Goal: Information Seeking & Learning: Compare options

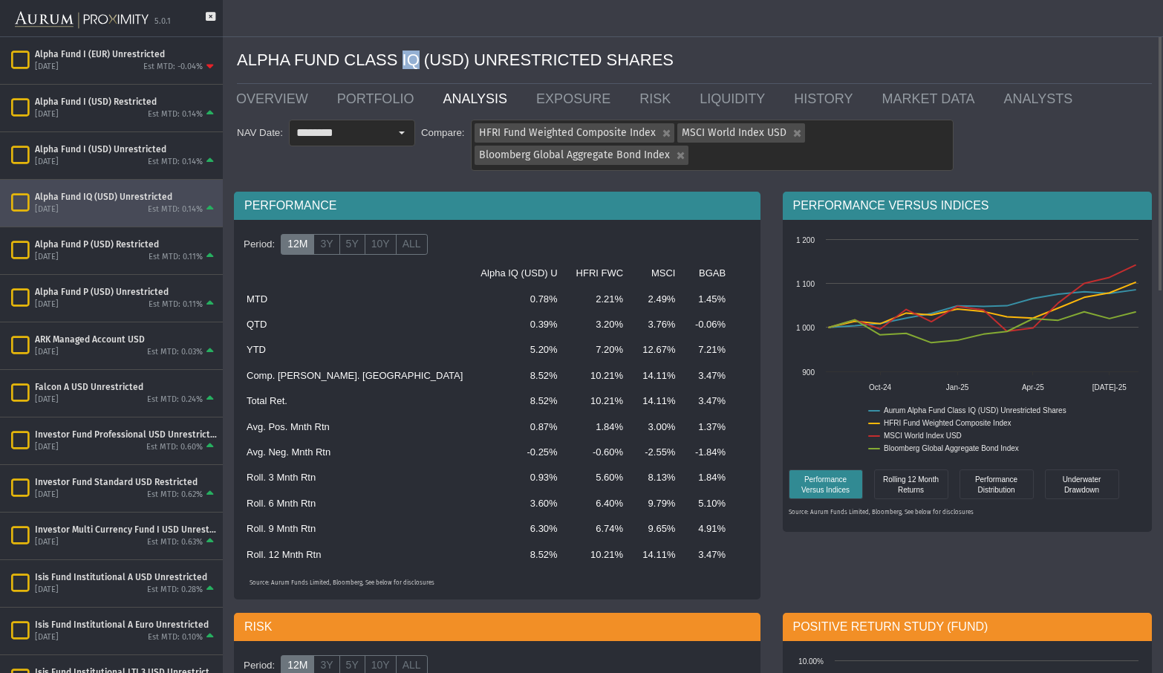
drag, startPoint x: 390, startPoint y: 58, endPoint x: 408, endPoint y: 57, distance: 17.8
click at [408, 57] on div "ALPHA FUND CLASS IQ (USD) UNRESTRICTED SHARES" at bounding box center [694, 60] width 915 height 47
drag, startPoint x: 423, startPoint y: 59, endPoint x: 646, endPoint y: 64, distance: 223.7
click at [646, 64] on div "ALPHA FUND CLASS IQ (USD) UNRESTRICTED SHARES" at bounding box center [694, 60] width 915 height 47
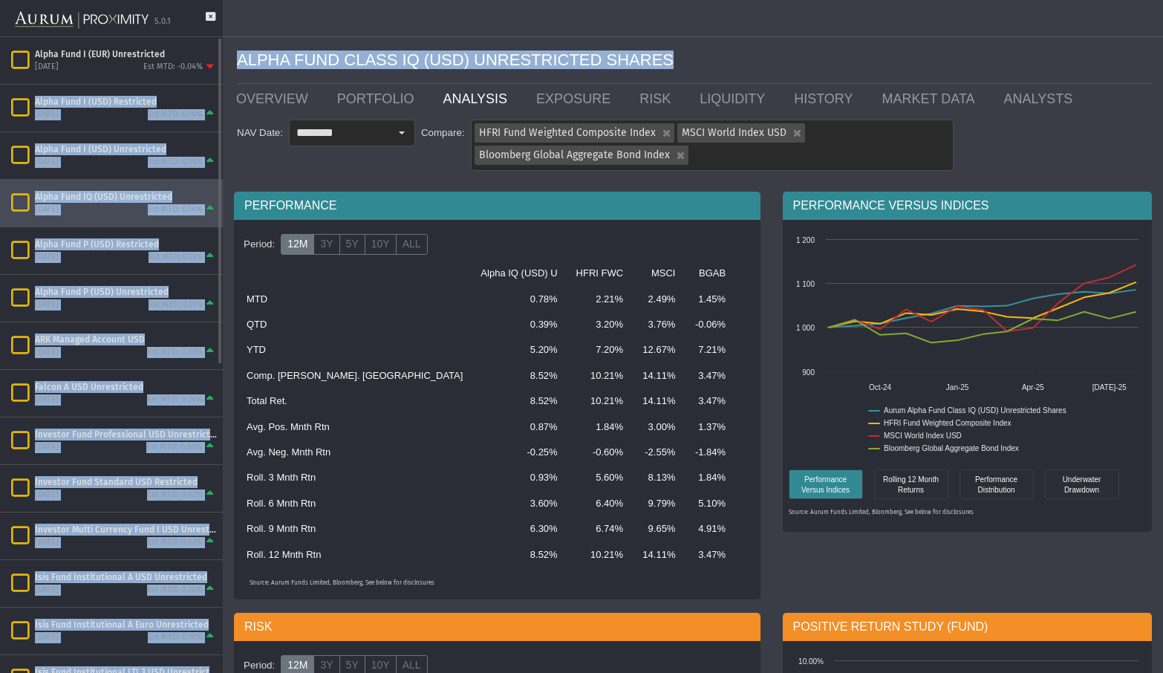
drag, startPoint x: 628, startPoint y: 57, endPoint x: 211, endPoint y: 65, distance: 416.9
click at [211, 65] on mat-sidenav-container "5.0.1 Pull down to refresh... Release to refresh... Refreshing... Alpha Fund I …" at bounding box center [581, 336] width 1163 height 673
click at [240, 62] on div "ALPHA FUND CLASS IQ (USD) UNRESTRICTED SHARES" at bounding box center [694, 60] width 915 height 47
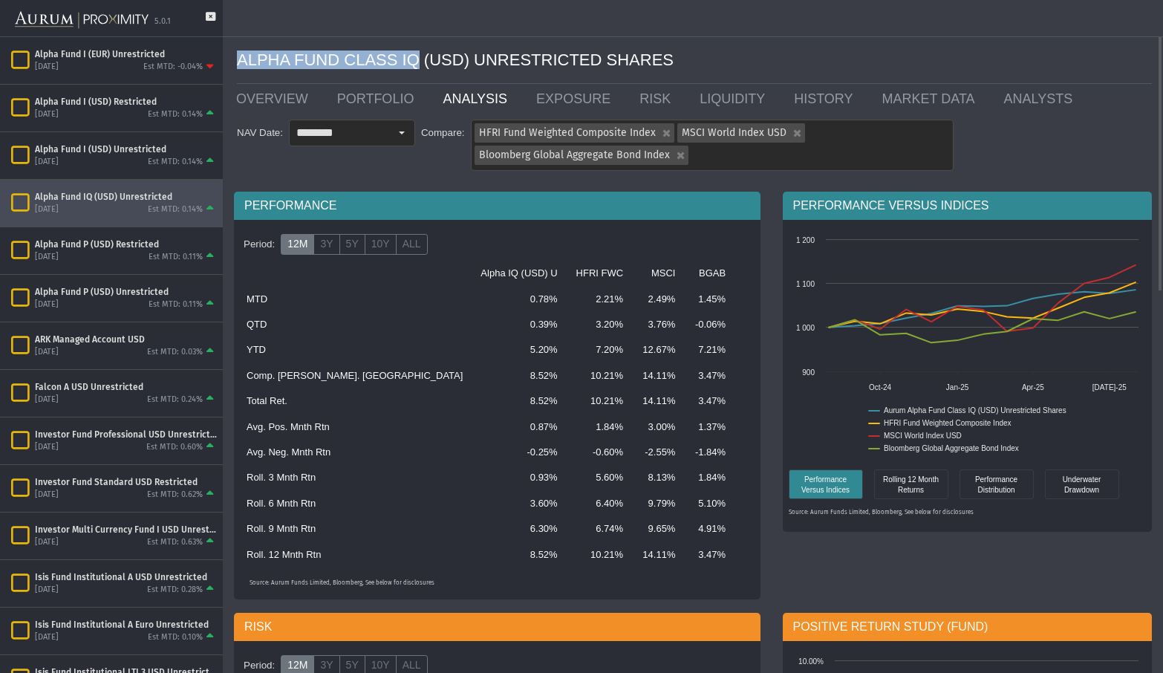
drag, startPoint x: 240, startPoint y: 57, endPoint x: 404, endPoint y: 65, distance: 164.4
click at [404, 65] on div "ALPHA FUND CLASS IQ (USD) UNRESTRICTED SHARES" at bounding box center [694, 60] width 915 height 47
drag, startPoint x: 412, startPoint y: 63, endPoint x: 452, endPoint y: 61, distance: 39.4
click at [452, 61] on div "ALPHA FUND CLASS IQ (USD) UNRESTRICTED SHARES" at bounding box center [694, 60] width 915 height 47
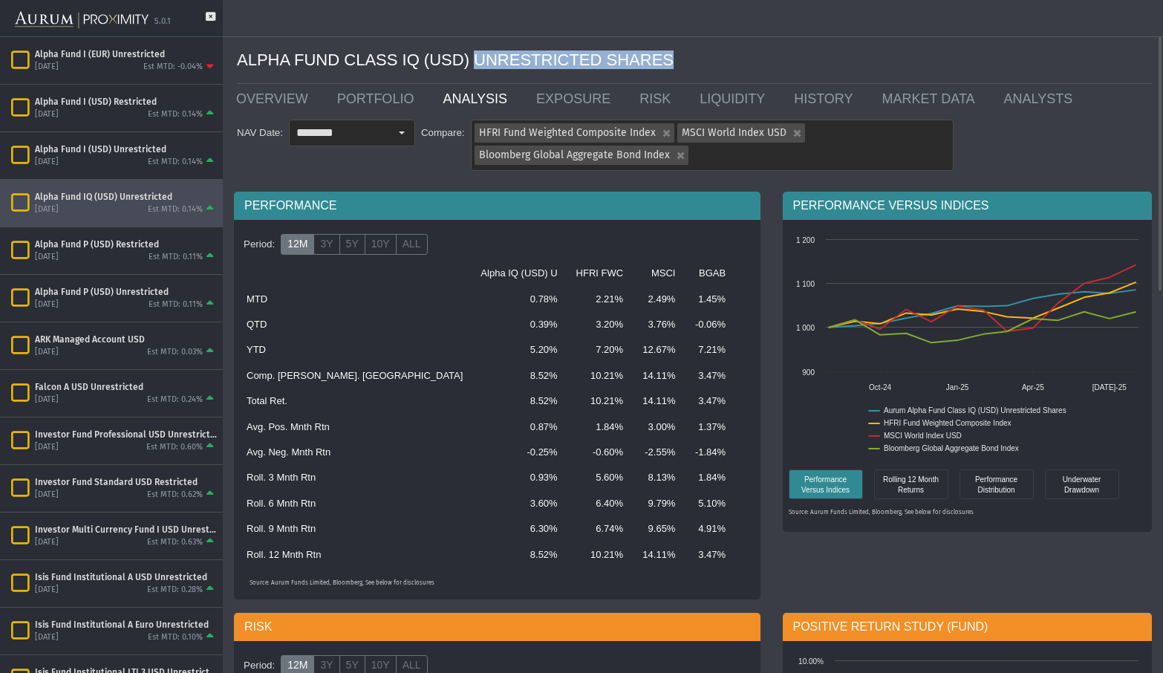
drag, startPoint x: 456, startPoint y: 61, endPoint x: 626, endPoint y: 63, distance: 169.4
click at [626, 63] on div "ALPHA FUND CLASS IQ (USD) UNRESTRICTED SHARES" at bounding box center [694, 60] width 915 height 47
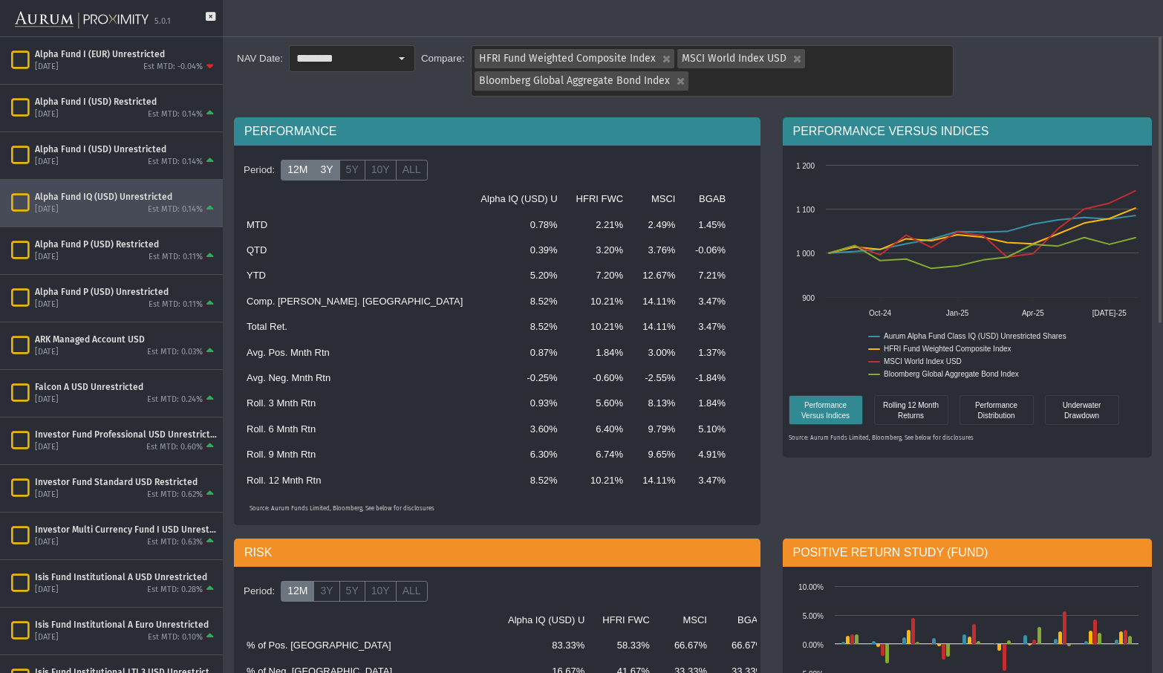
click at [326, 169] on label "3Y" at bounding box center [327, 170] width 26 height 21
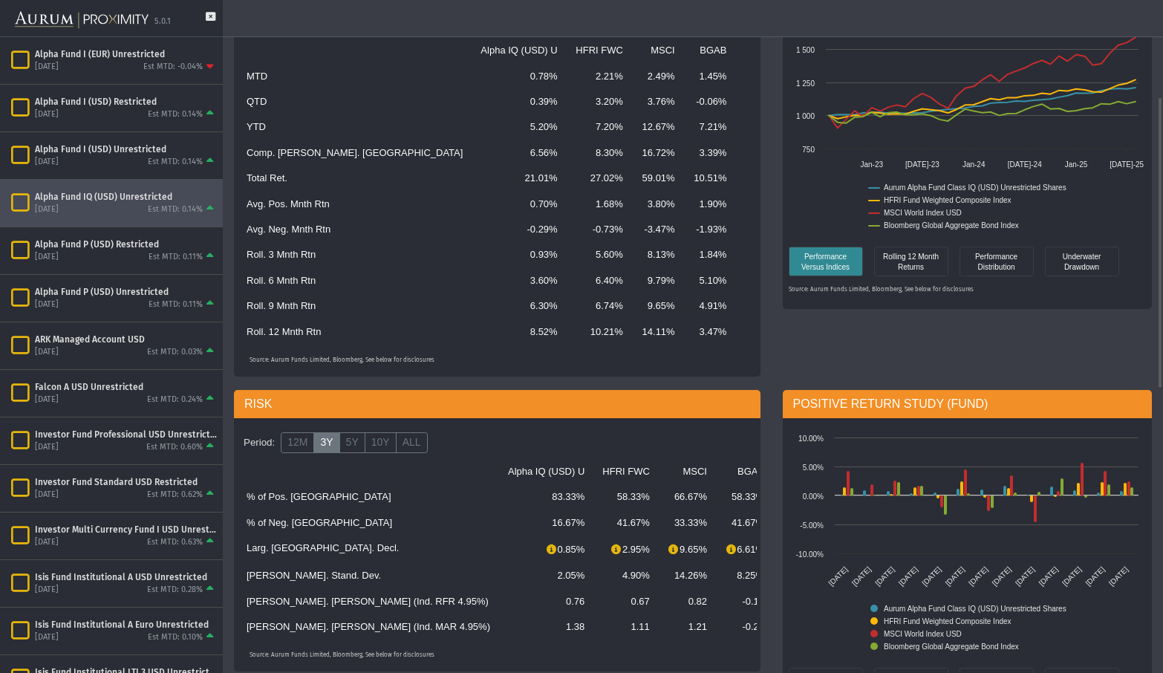
scroll to position [297, 0]
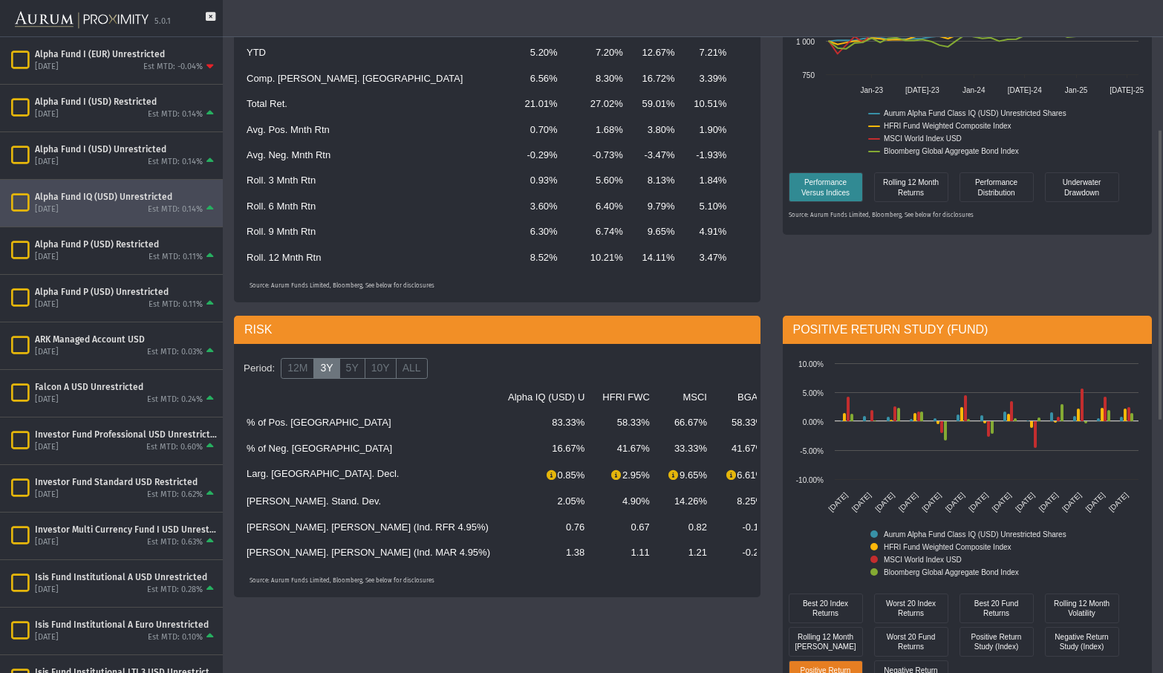
drag, startPoint x: 431, startPoint y: 504, endPoint x: 470, endPoint y: 504, distance: 38.6
click at [499, 504] on td "2.05%" at bounding box center [546, 501] width 94 height 25
click at [346, 368] on label "5Y" at bounding box center [353, 368] width 26 height 21
click at [374, 367] on label "10Y" at bounding box center [381, 368] width 32 height 21
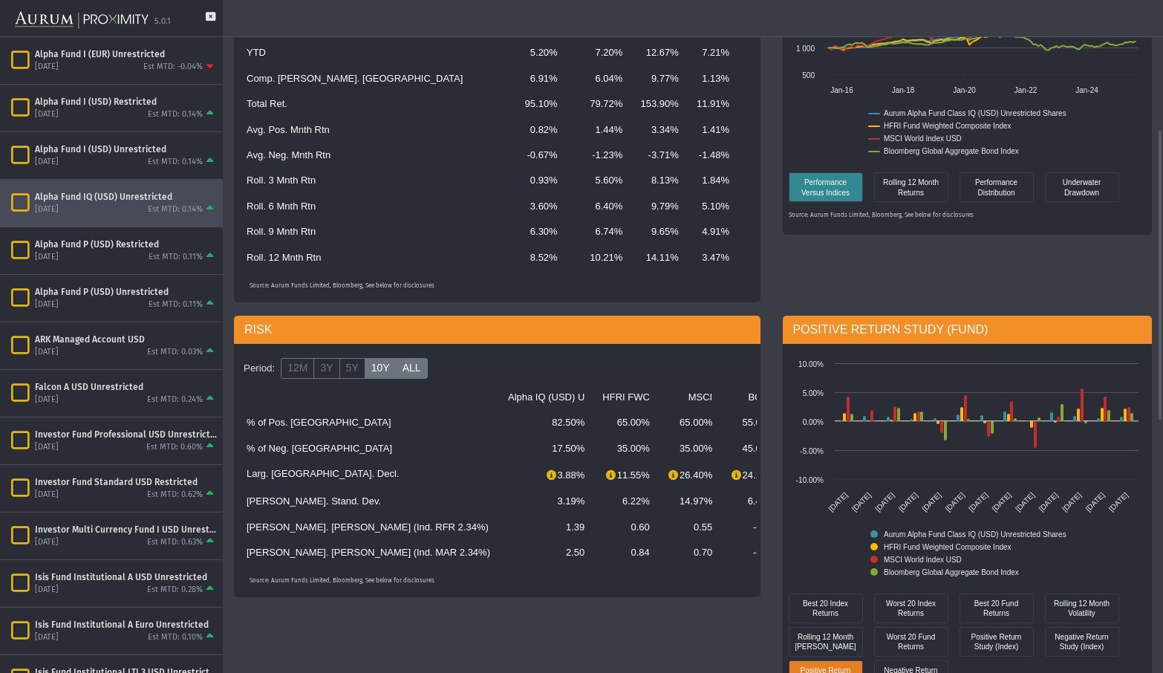
click at [402, 371] on label "ALL" at bounding box center [412, 368] width 32 height 21
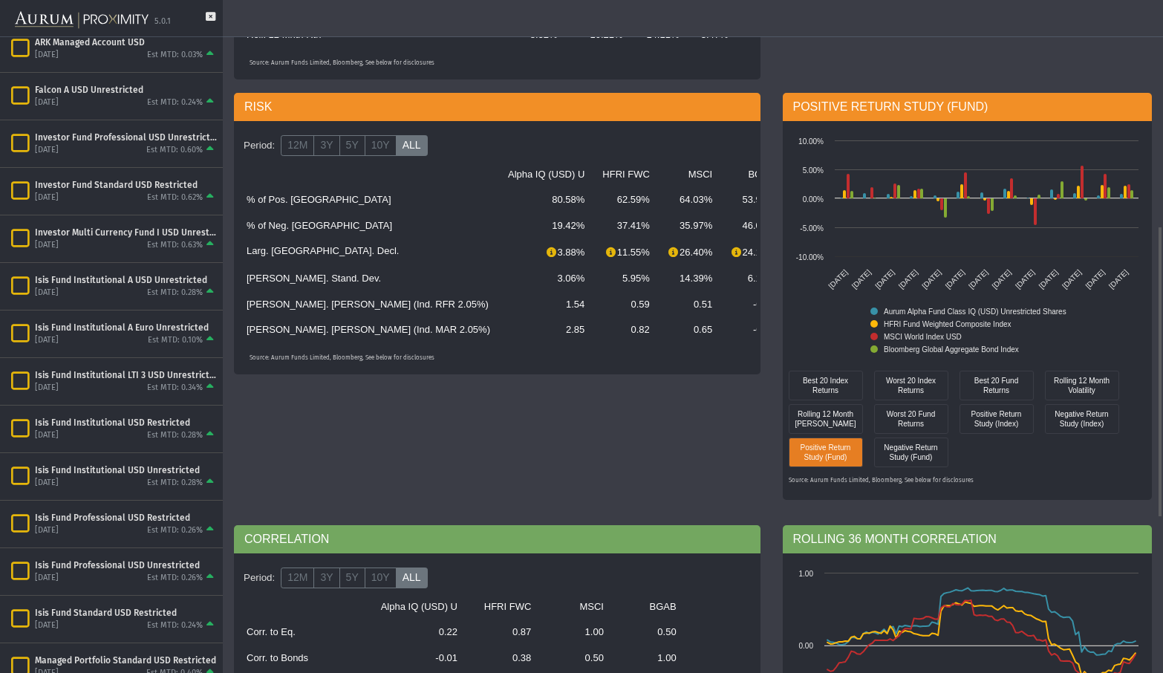
scroll to position [817, 0]
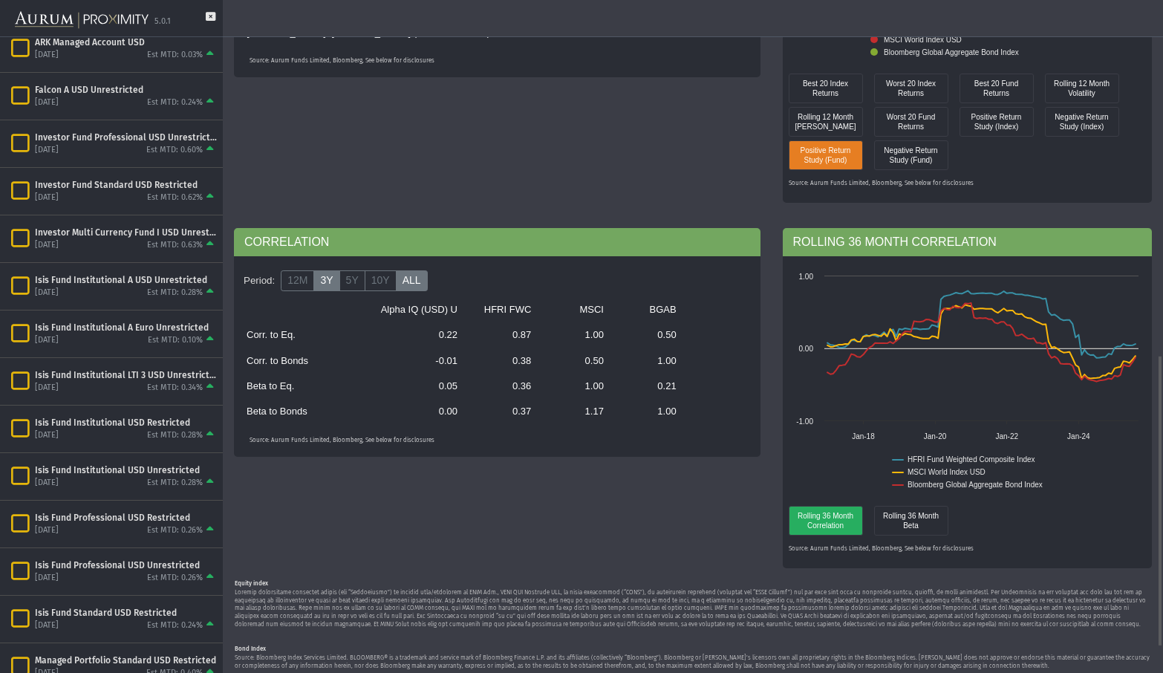
click at [328, 278] on label "3Y" at bounding box center [327, 280] width 26 height 21
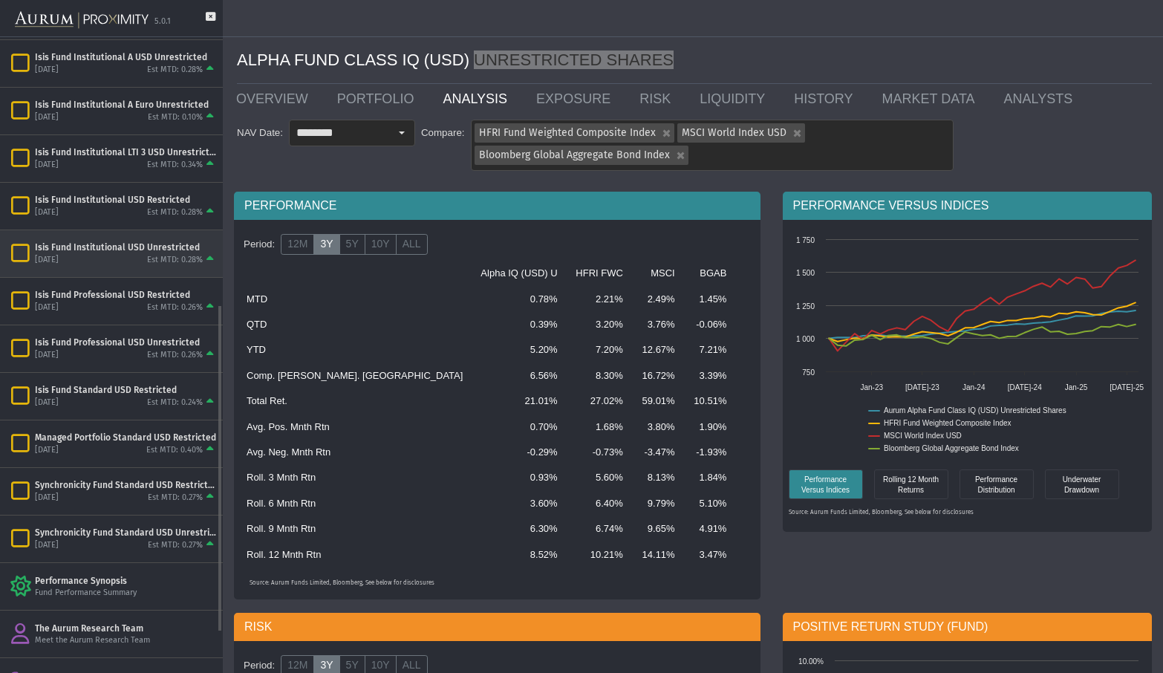
scroll to position [446, 0]
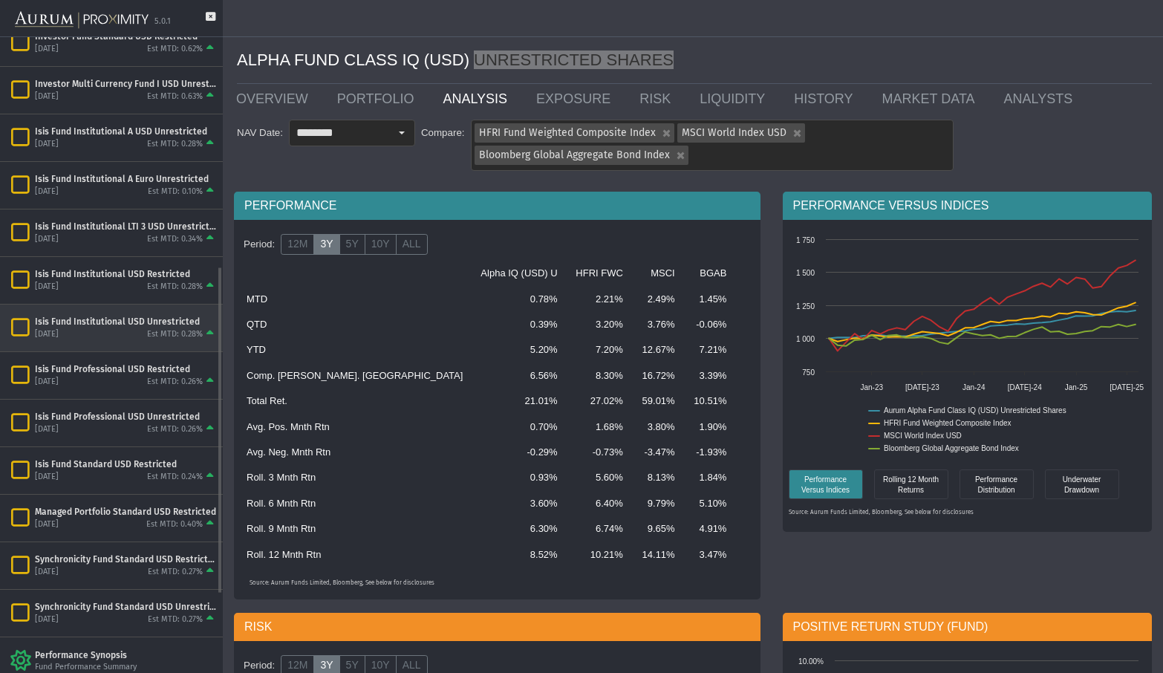
click at [114, 312] on div "Isis Fund Institutional USD Unrestricted [DATE] Est MTD: 0.28%" at bounding box center [111, 328] width 223 height 47
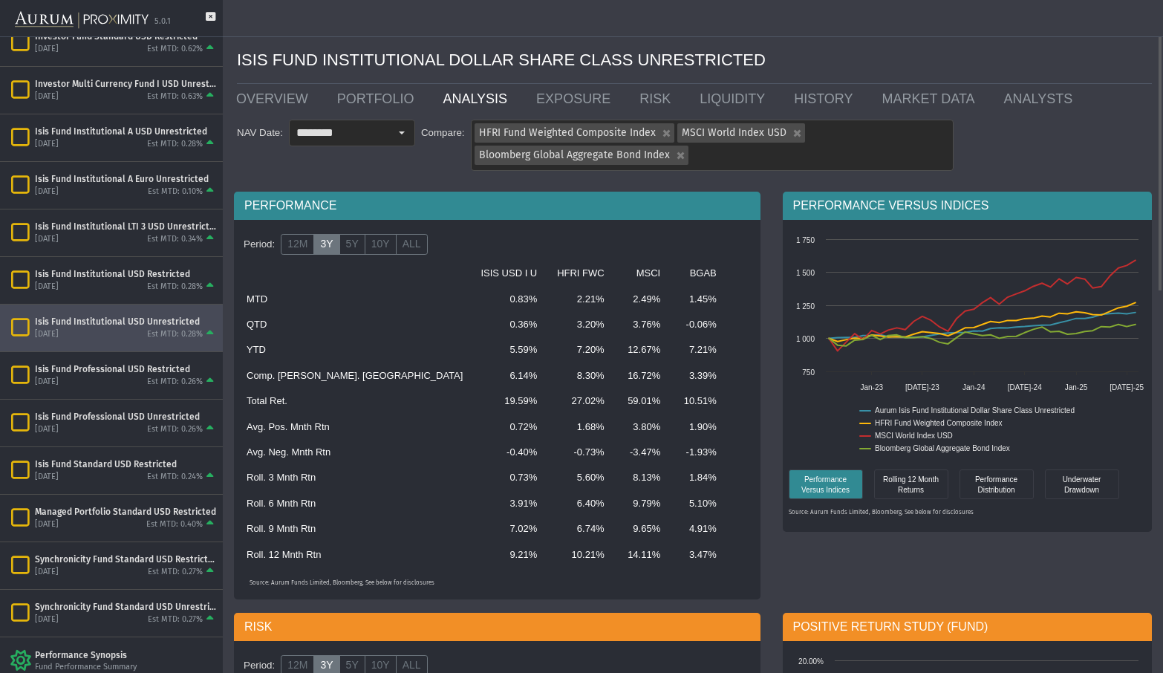
scroll to position [446, 0]
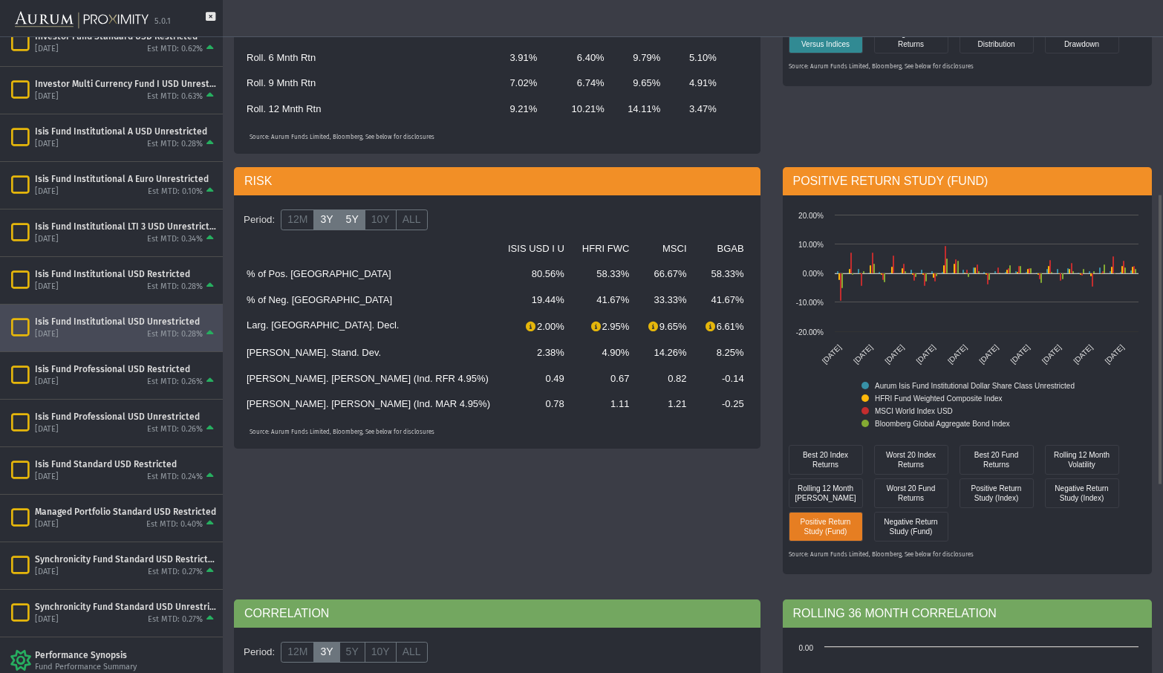
click at [343, 223] on label "5Y" at bounding box center [353, 220] width 26 height 21
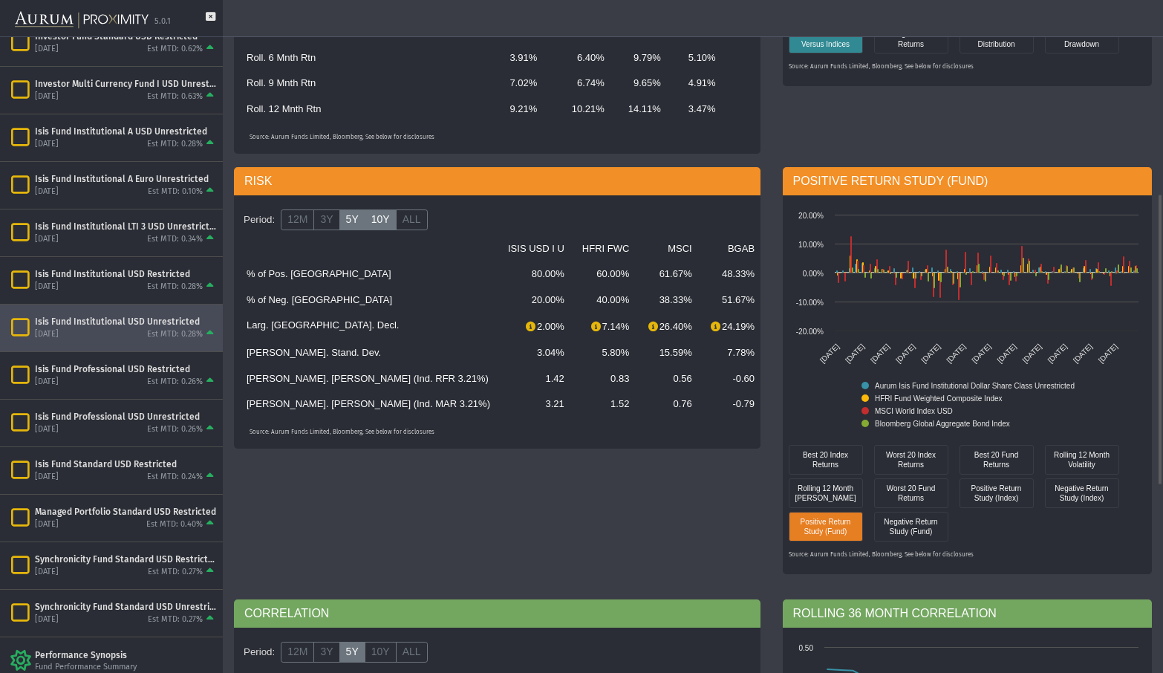
click at [378, 221] on label "10Y" at bounding box center [381, 220] width 32 height 21
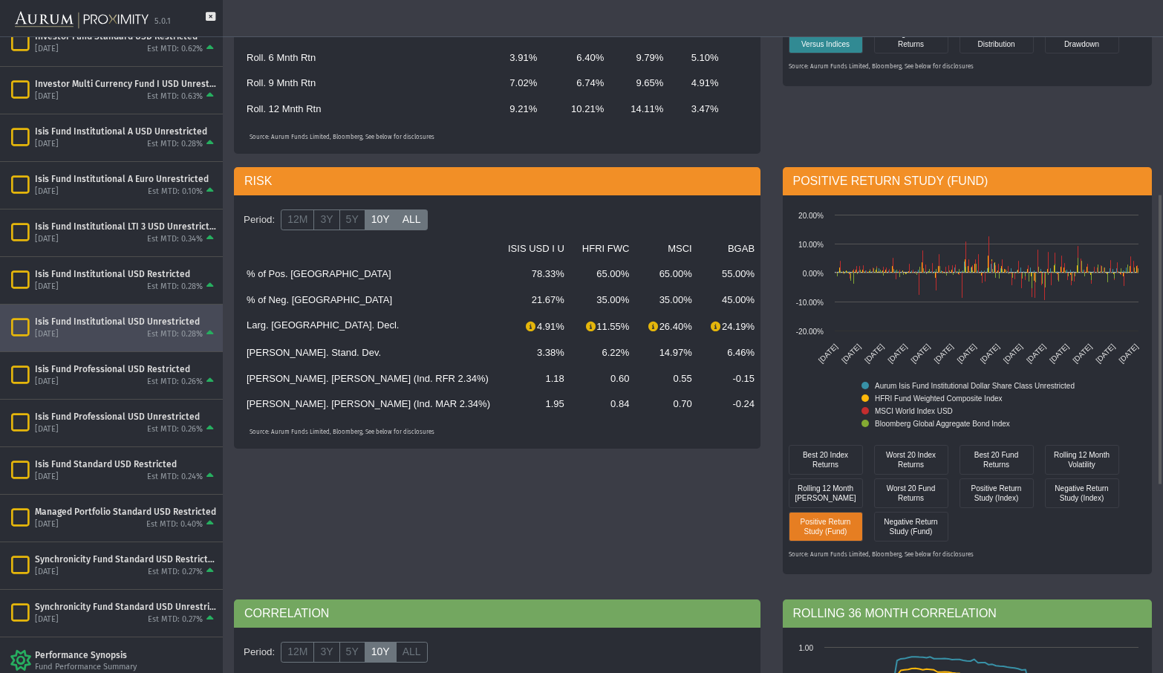
click at [406, 215] on label "ALL" at bounding box center [412, 220] width 32 height 21
drag, startPoint x: 501, startPoint y: 354, endPoint x: 525, endPoint y: 351, distance: 24.0
click at [574, 351] on td "6.70%" at bounding box center [606, 352] width 65 height 25
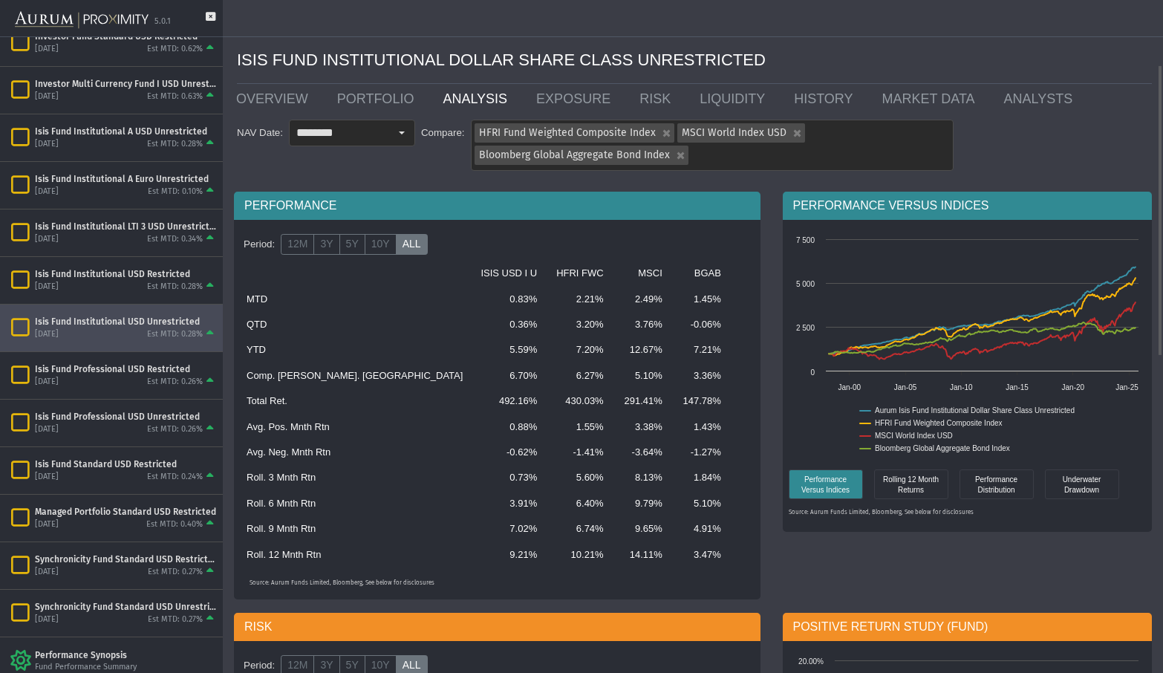
scroll to position [297, 0]
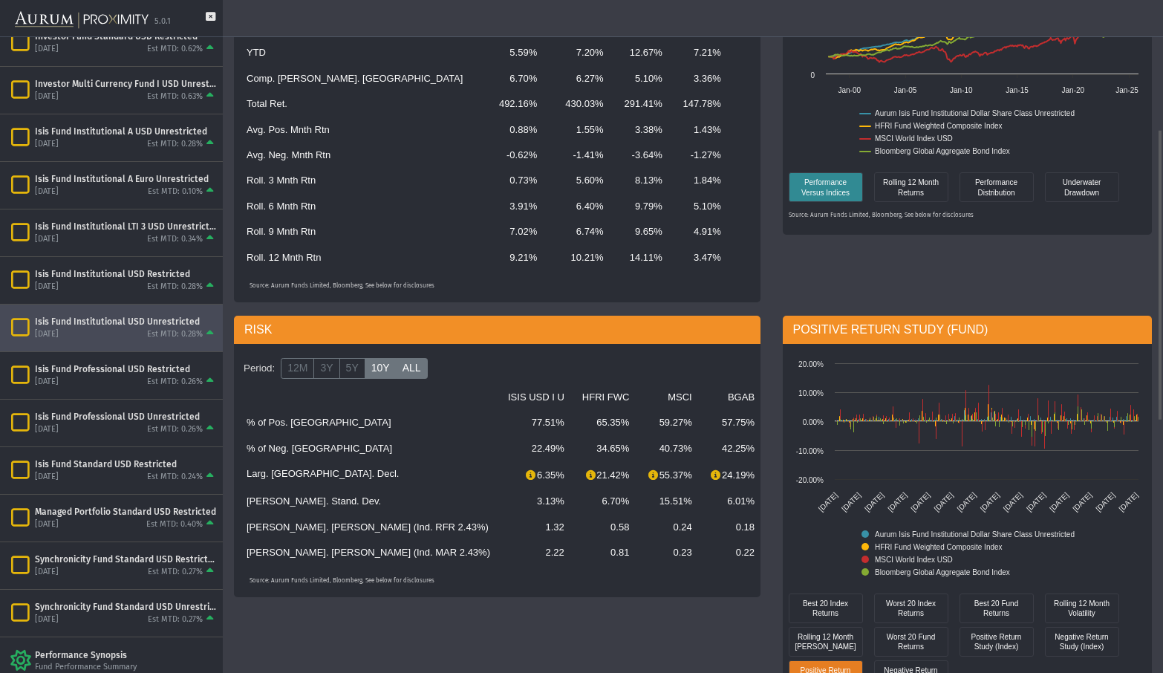
click at [365, 371] on label "10Y" at bounding box center [381, 368] width 32 height 21
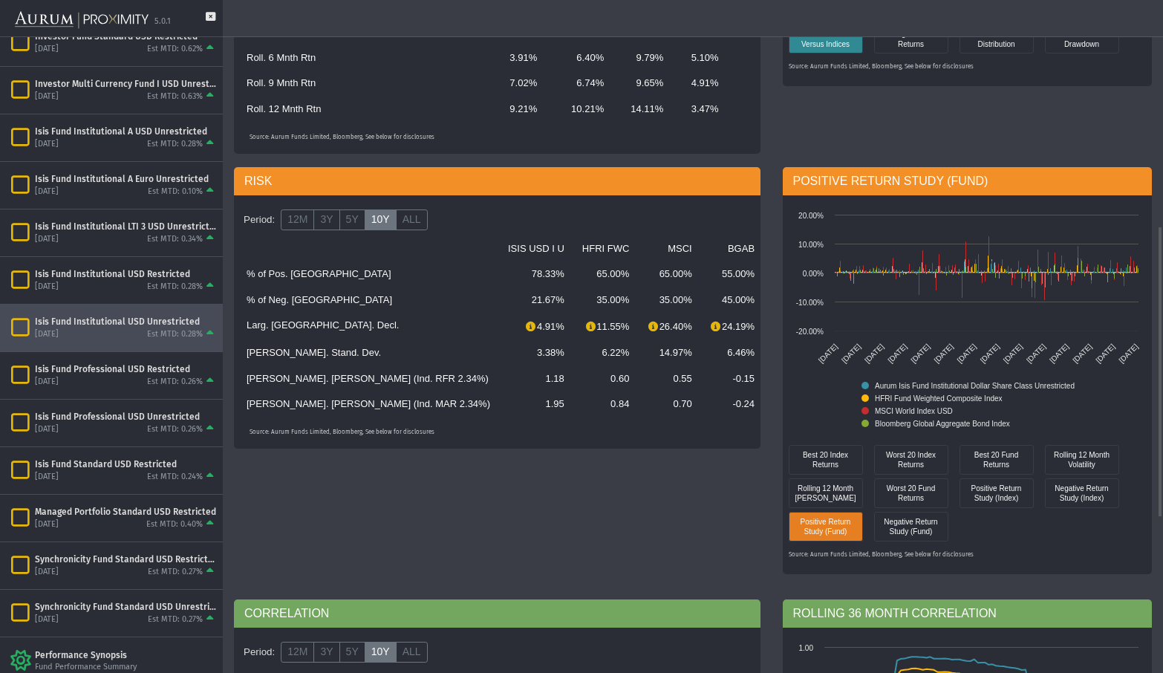
scroll to position [743, 0]
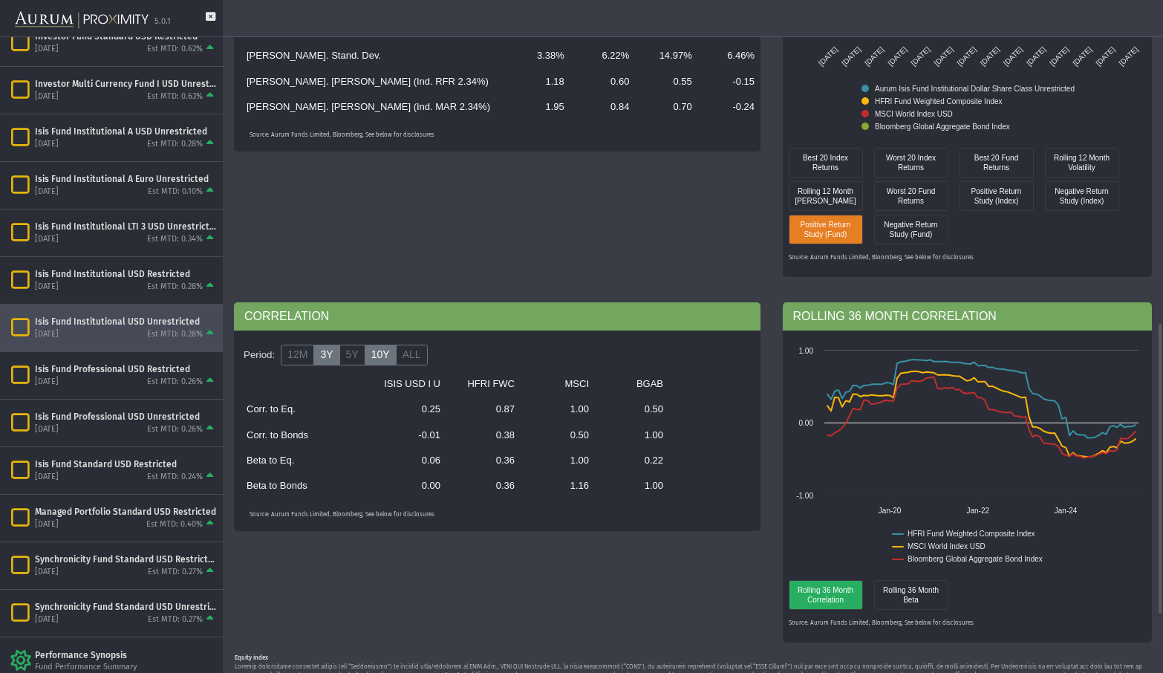
click at [327, 365] on label "3Y" at bounding box center [327, 355] width 26 height 21
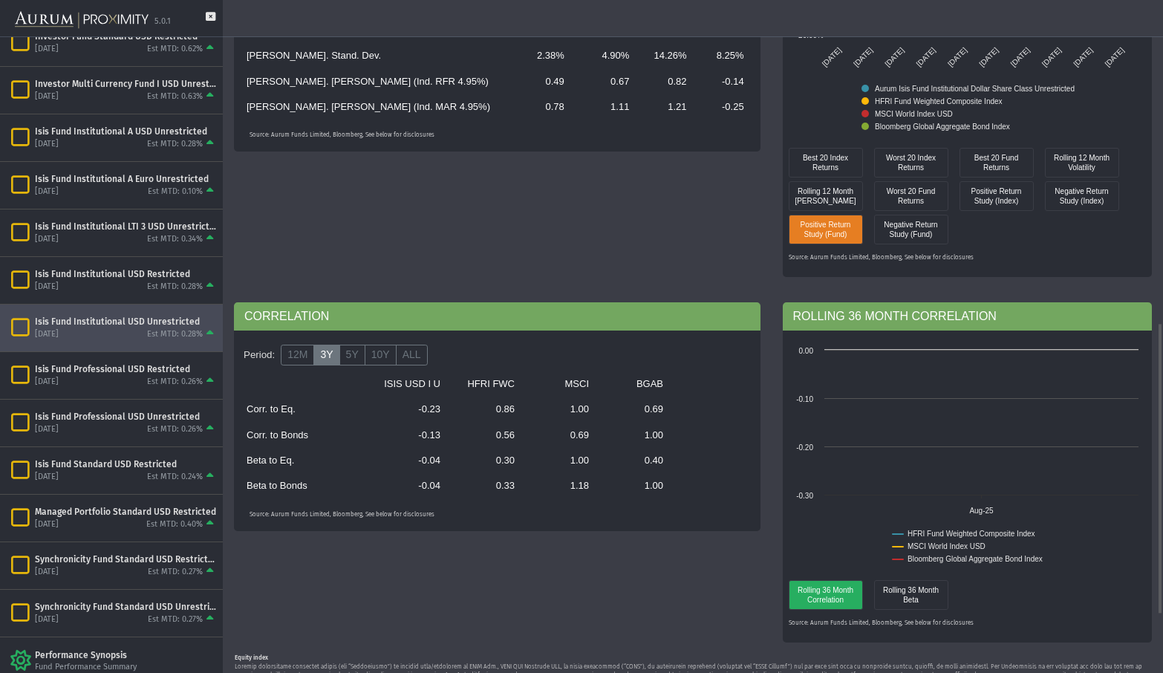
drag, startPoint x: 432, startPoint y: 417, endPoint x: 443, endPoint y: 417, distance: 10.4
click at [443, 417] on td "-0.23" at bounding box center [412, 409] width 74 height 25
click at [352, 352] on label "5Y" at bounding box center [353, 355] width 26 height 21
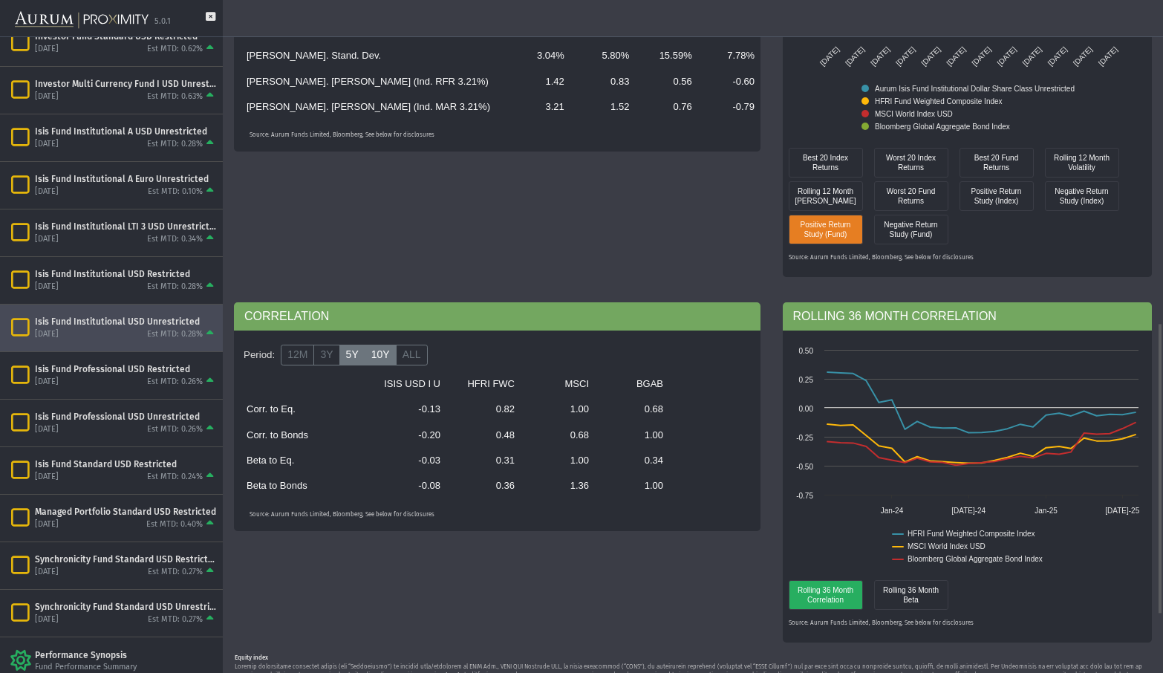
click at [388, 358] on label "10Y" at bounding box center [381, 355] width 32 height 21
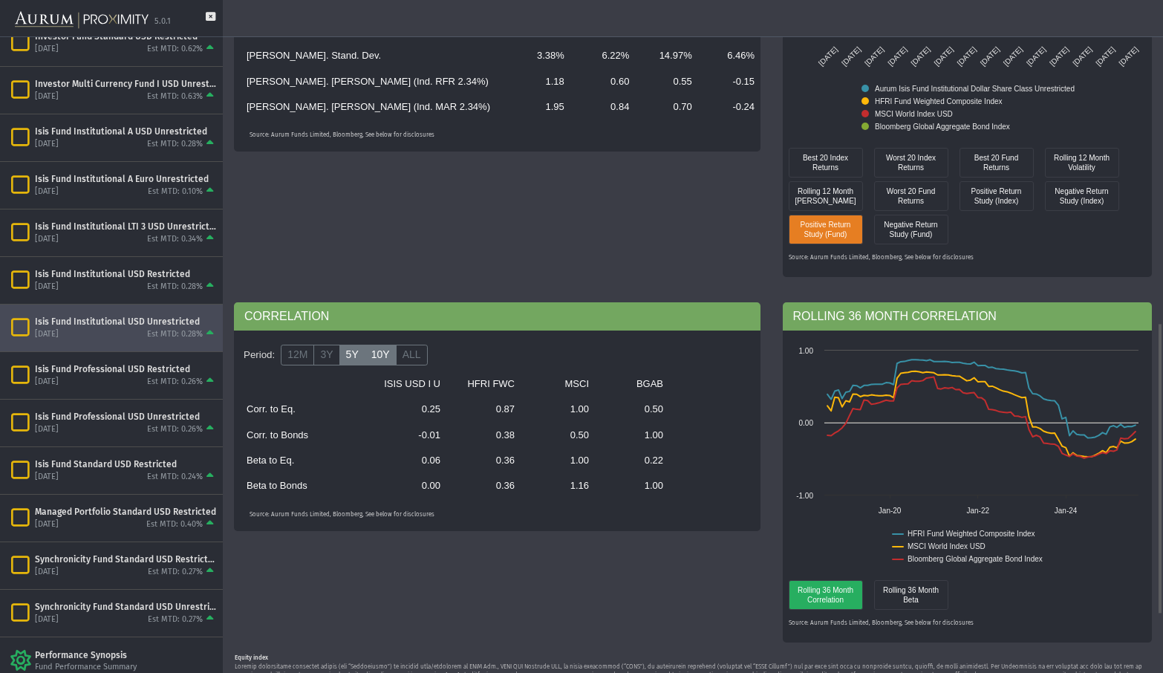
click at [347, 358] on label "5Y" at bounding box center [353, 355] width 26 height 21
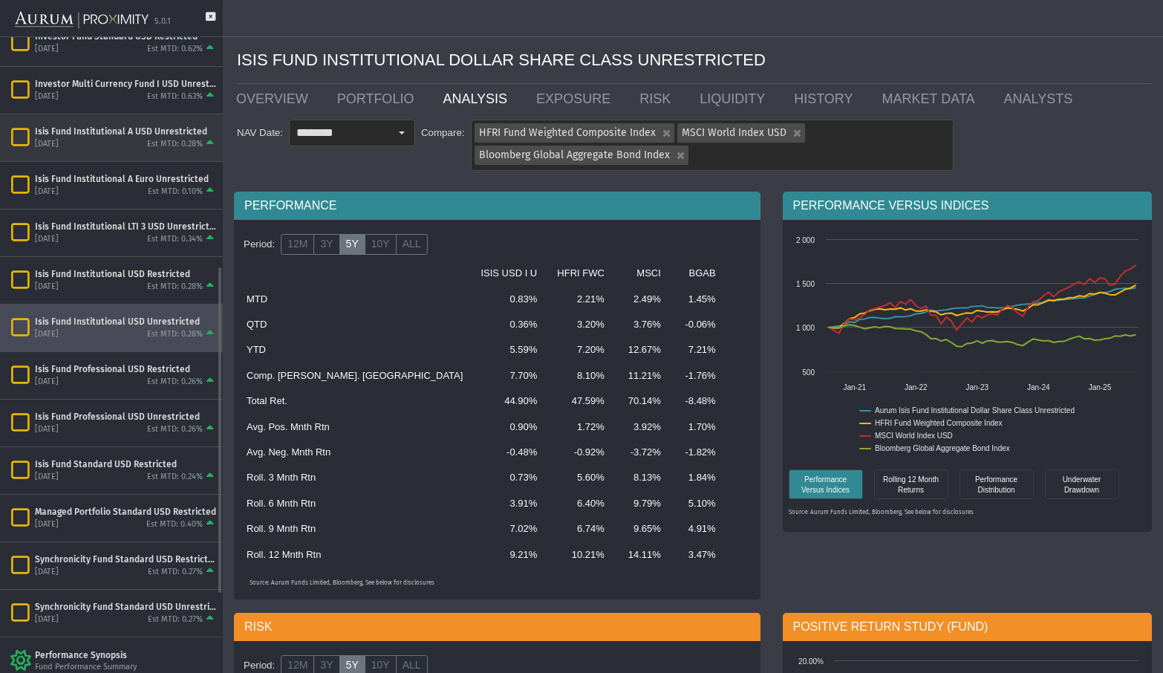
scroll to position [0, 0]
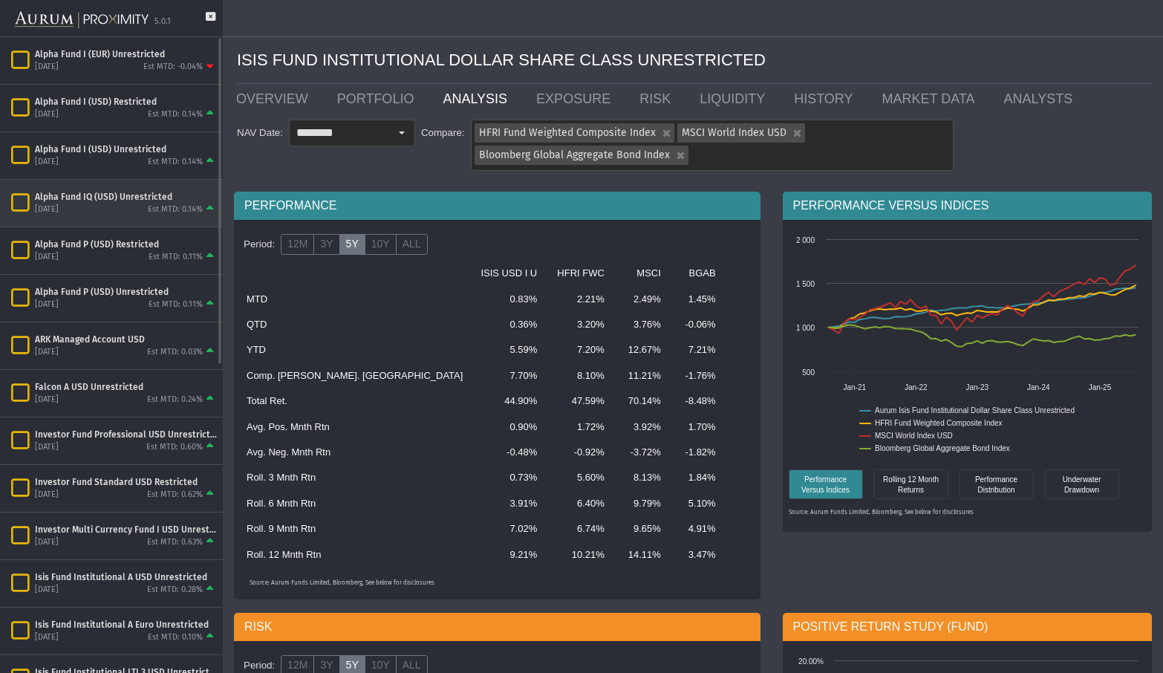
click at [117, 210] on div "[DATE] Est MTD: 0.14%" at bounding box center [126, 209] width 182 height 13
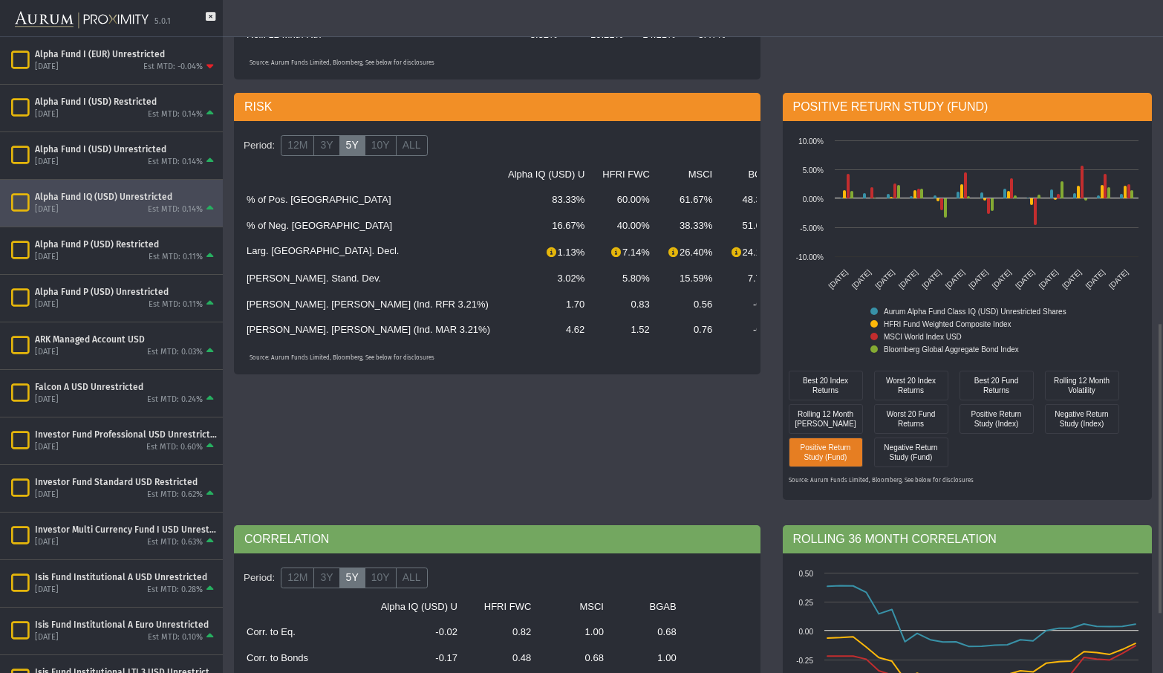
scroll to position [817, 0]
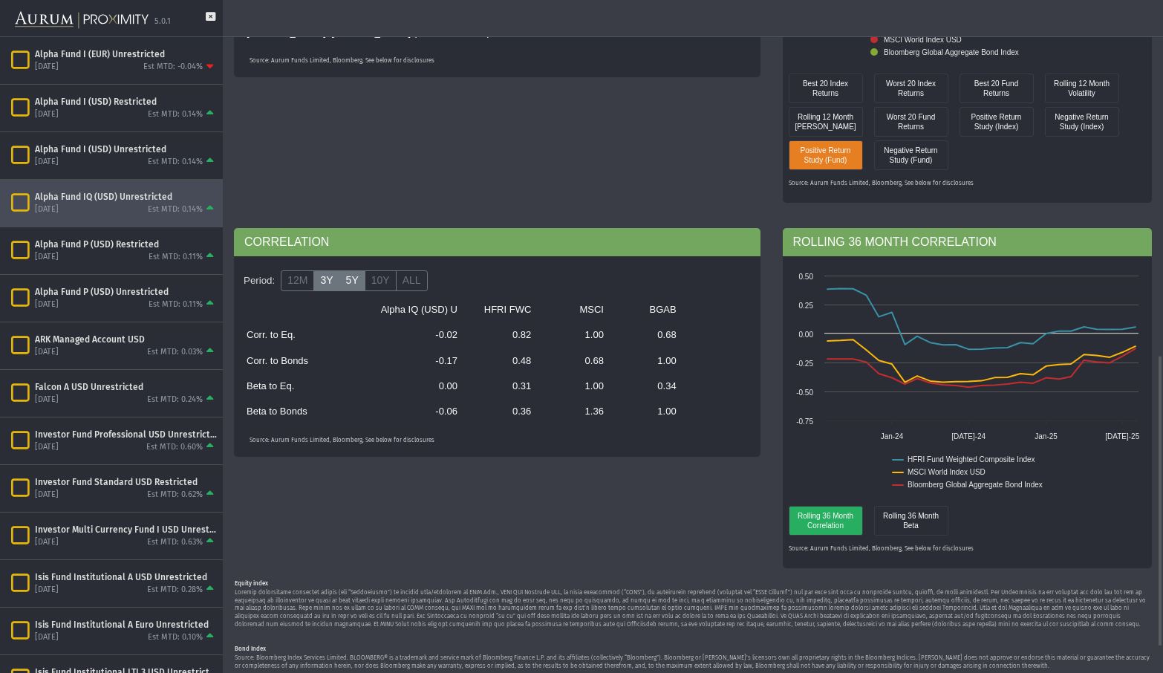
click at [323, 284] on label "3Y" at bounding box center [327, 280] width 26 height 21
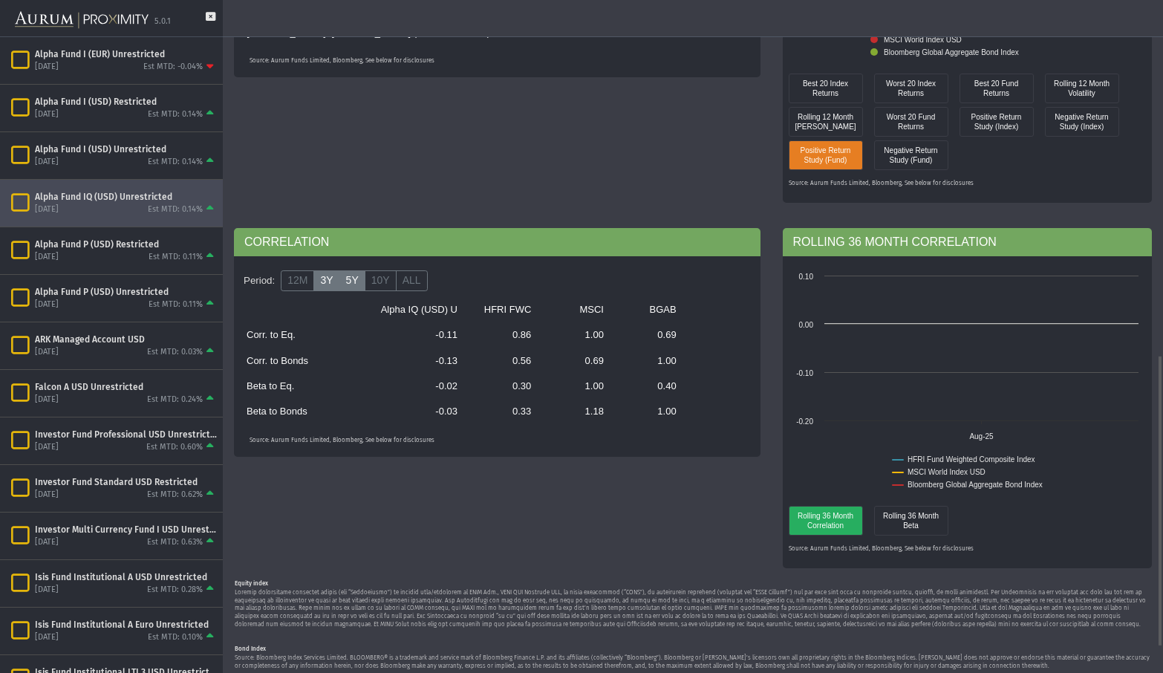
click at [345, 280] on label "5Y" at bounding box center [353, 280] width 26 height 21
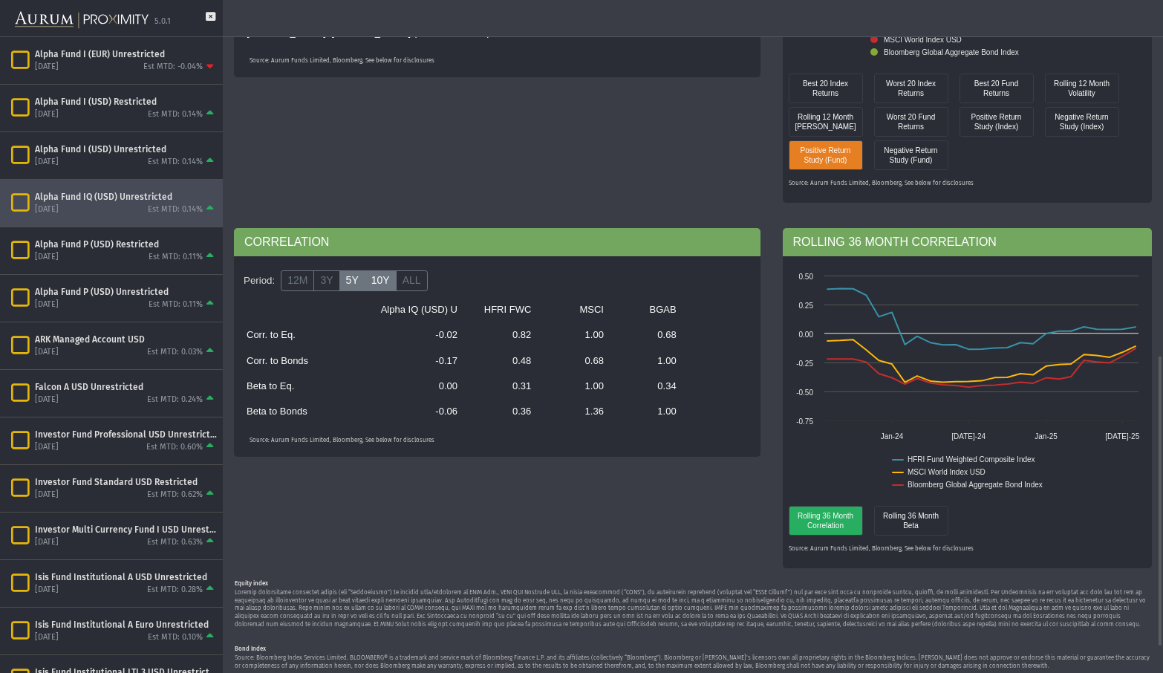
click at [377, 285] on label "10Y" at bounding box center [381, 280] width 32 height 21
